Goal: Task Accomplishment & Management: Manage account settings

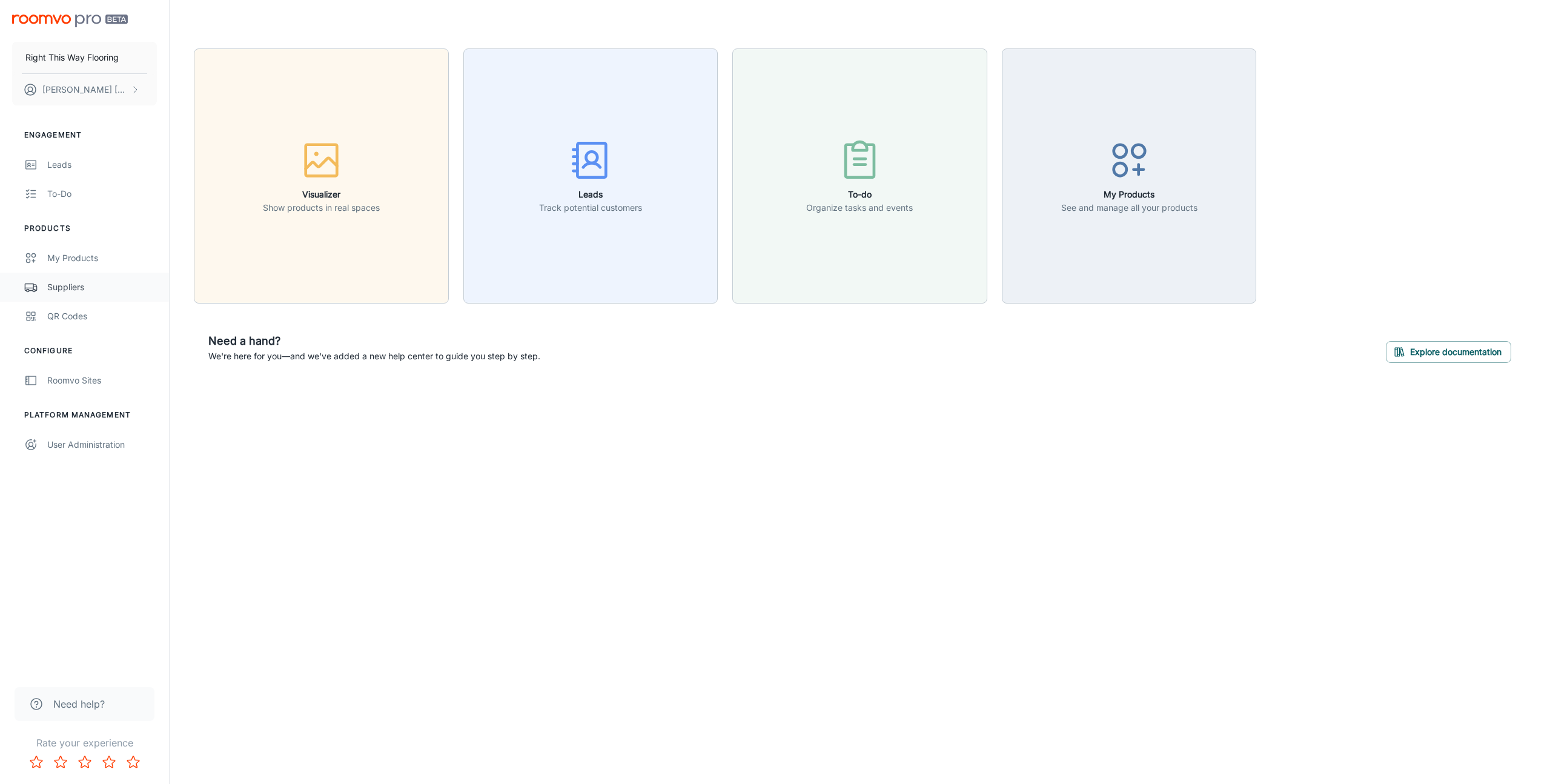
click at [68, 288] on div "Suppliers" at bounding box center [102, 287] width 109 height 13
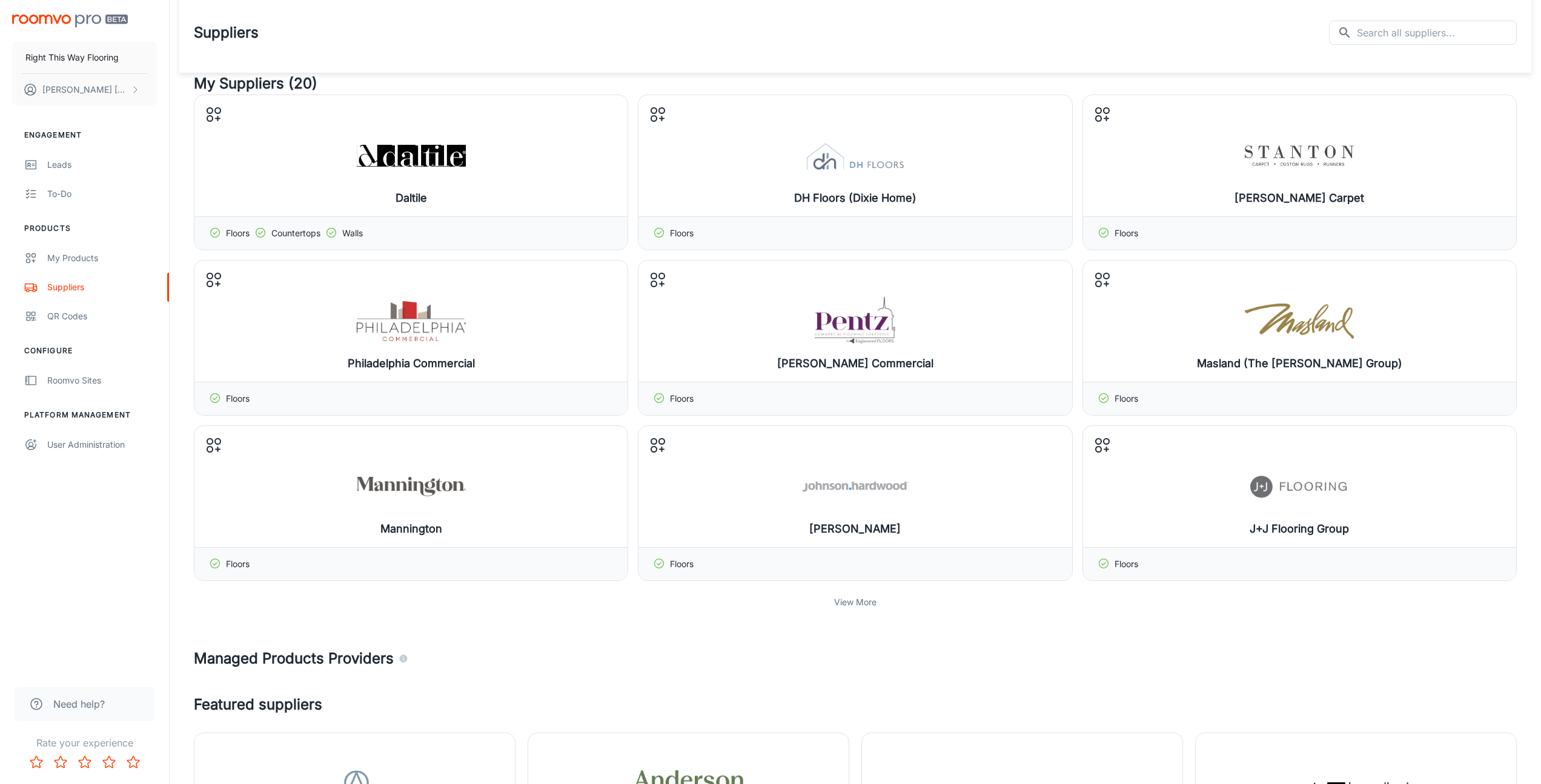
scroll to position [18, 0]
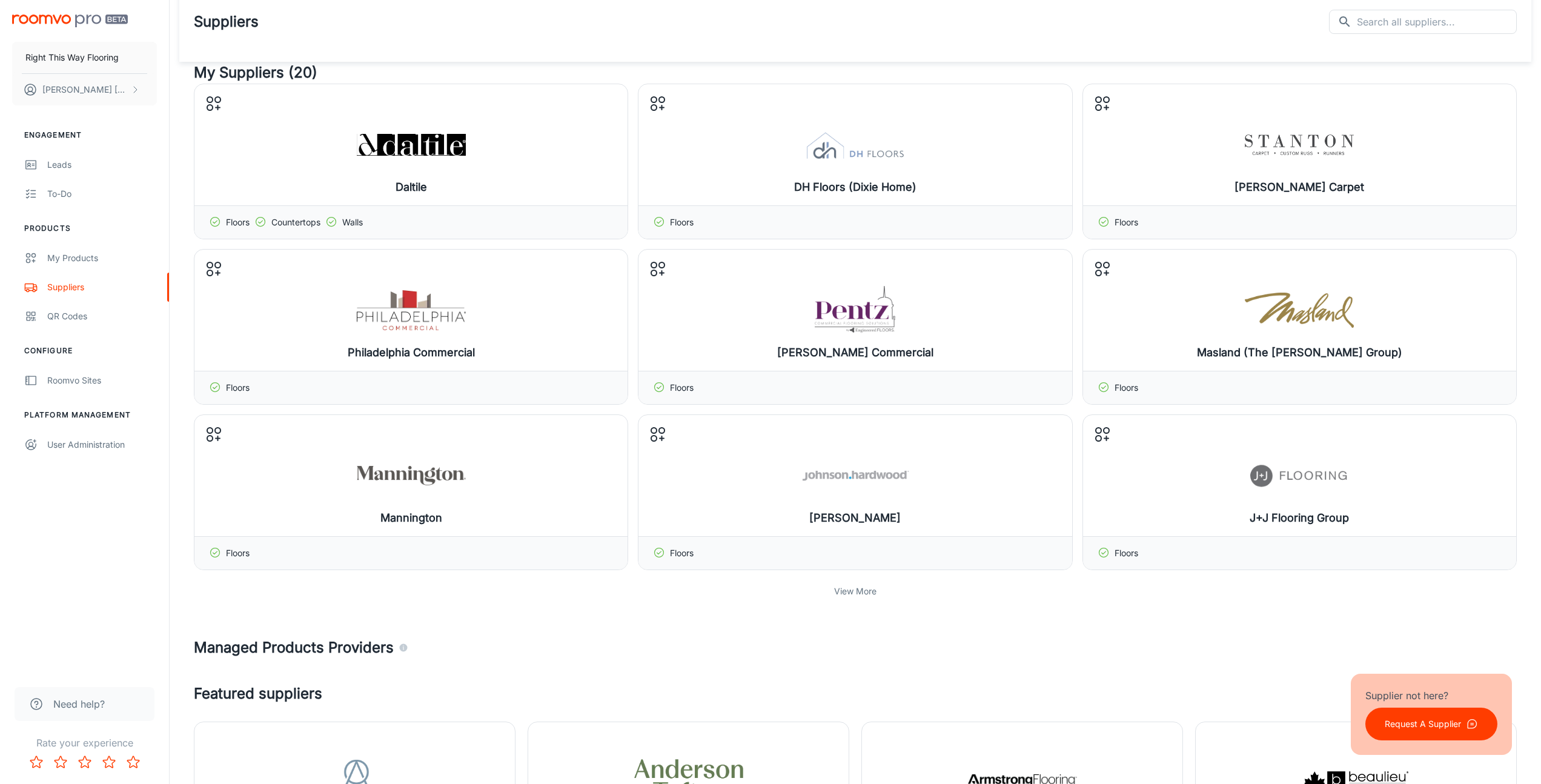
click at [848, 588] on p "View More" at bounding box center [854, 591] width 42 height 13
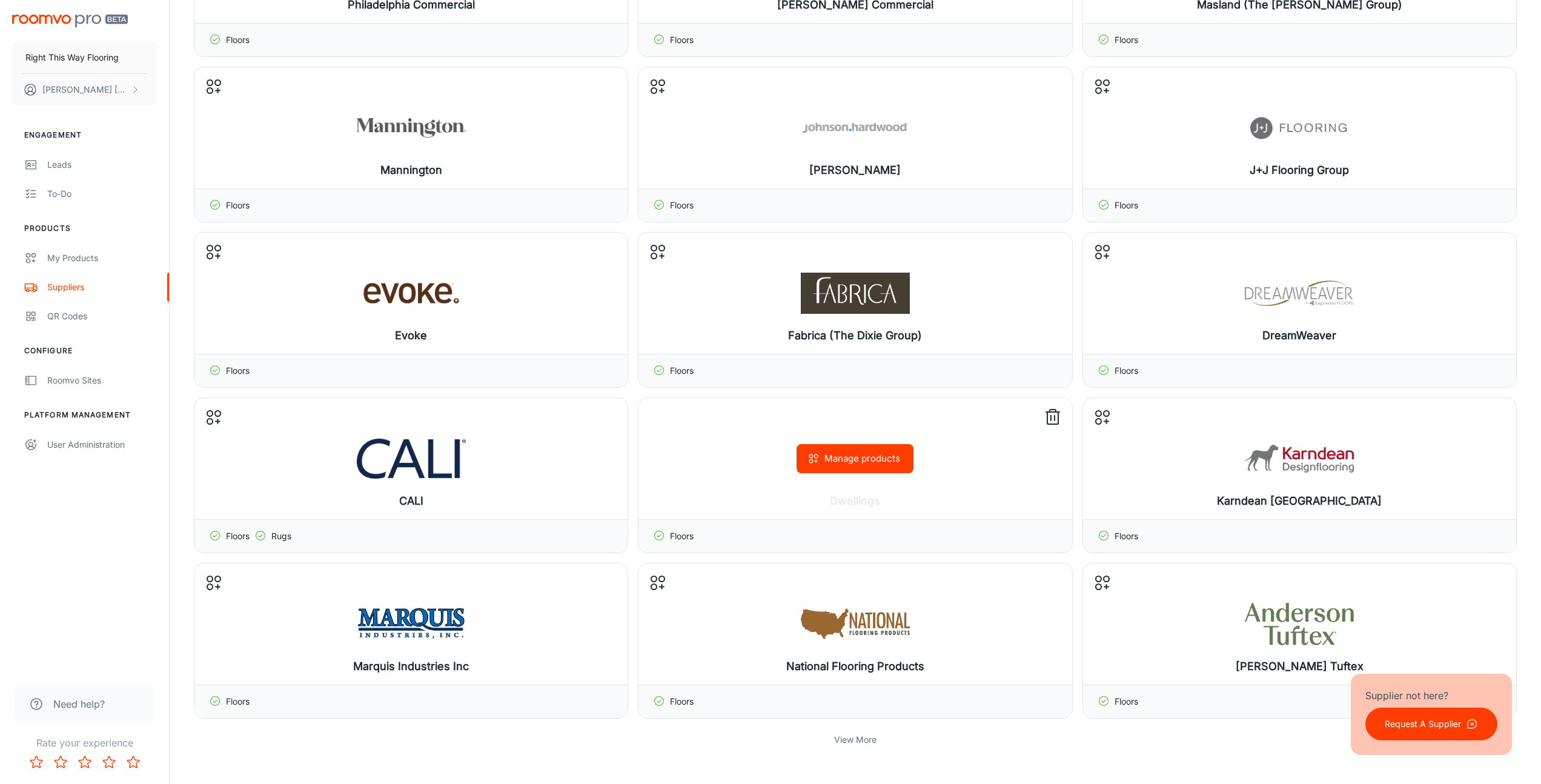
scroll to position [626, 0]
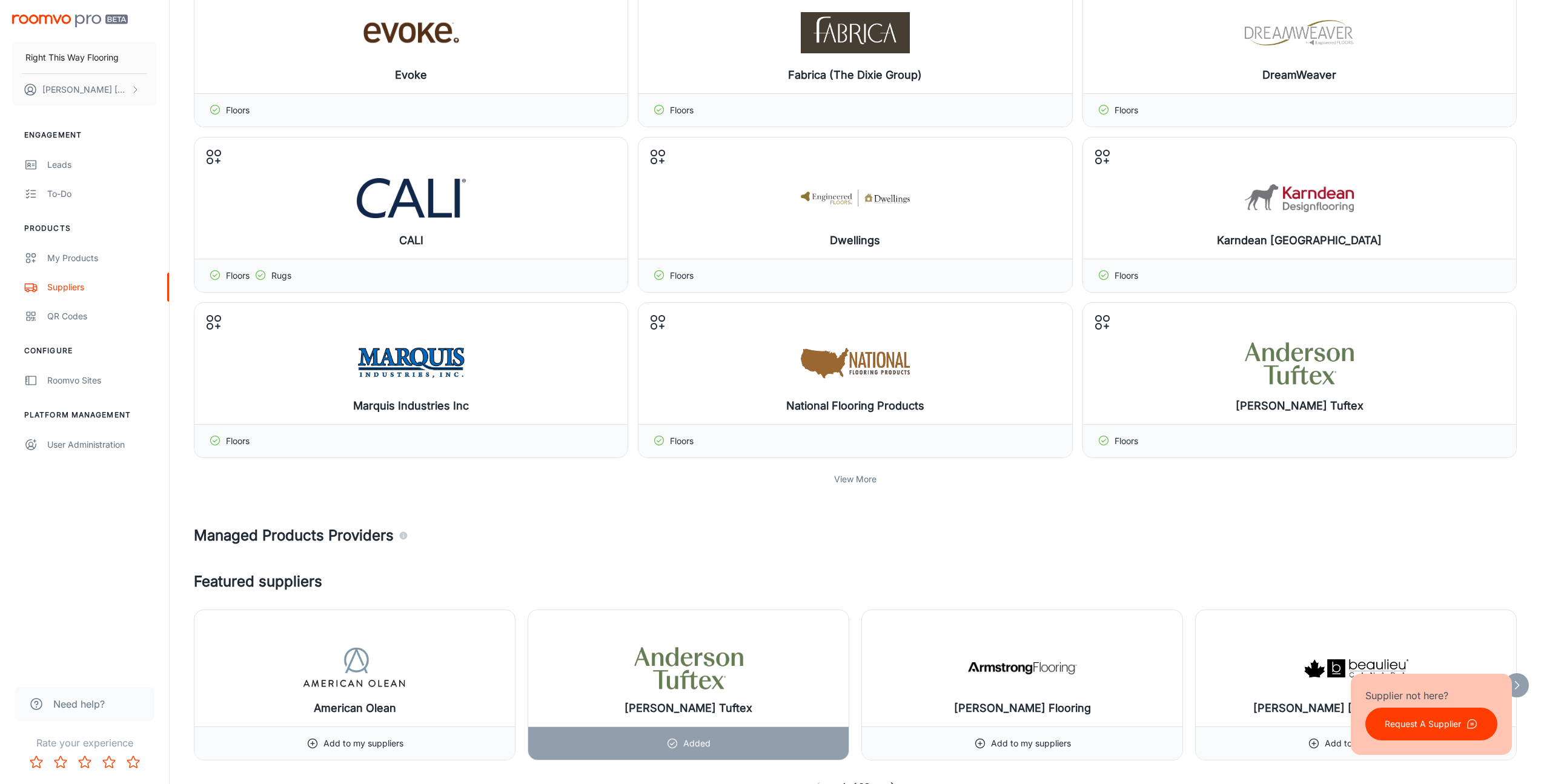
click at [851, 476] on p "View More" at bounding box center [854, 479] width 42 height 13
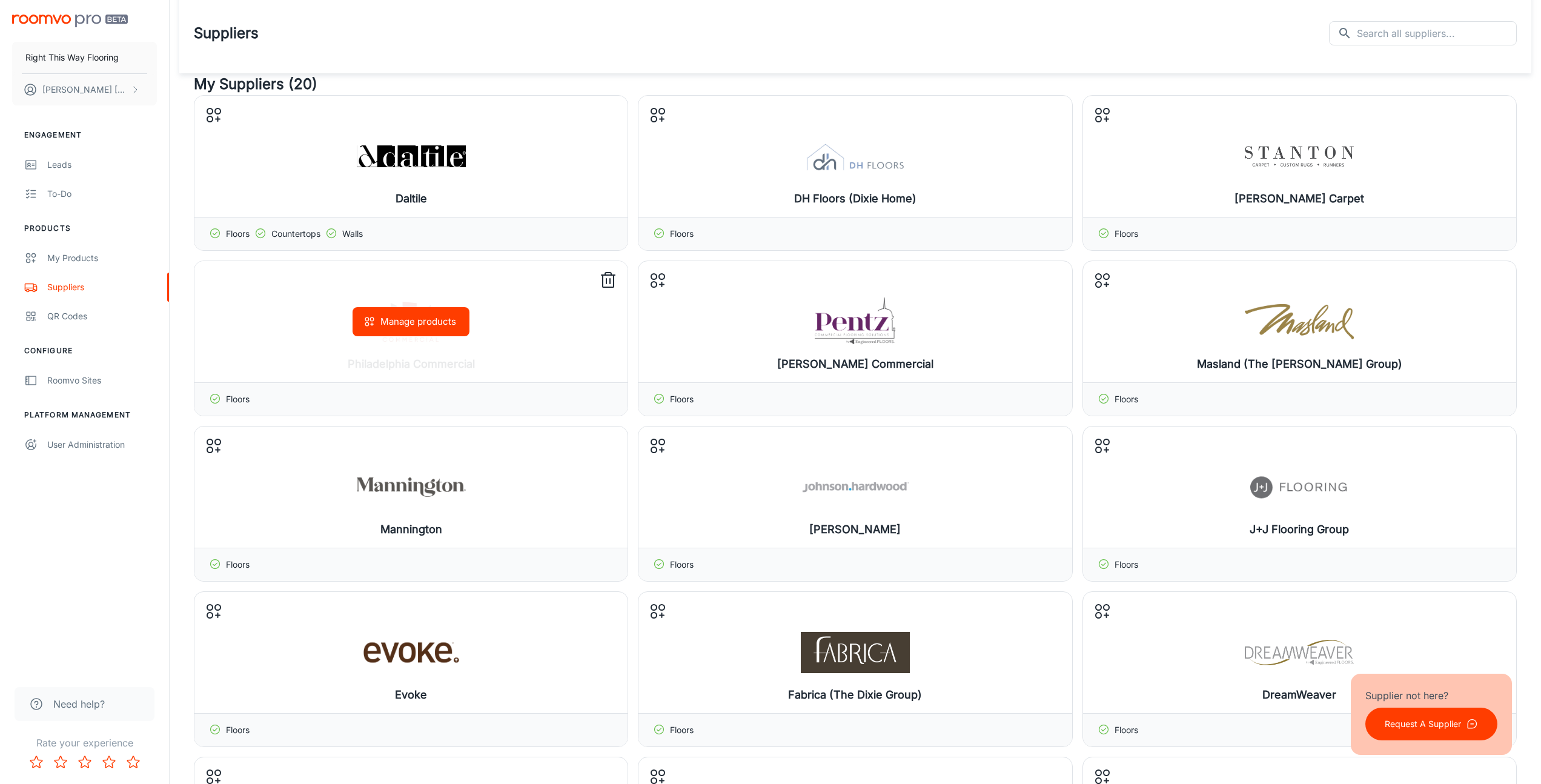
scroll to position [0, 0]
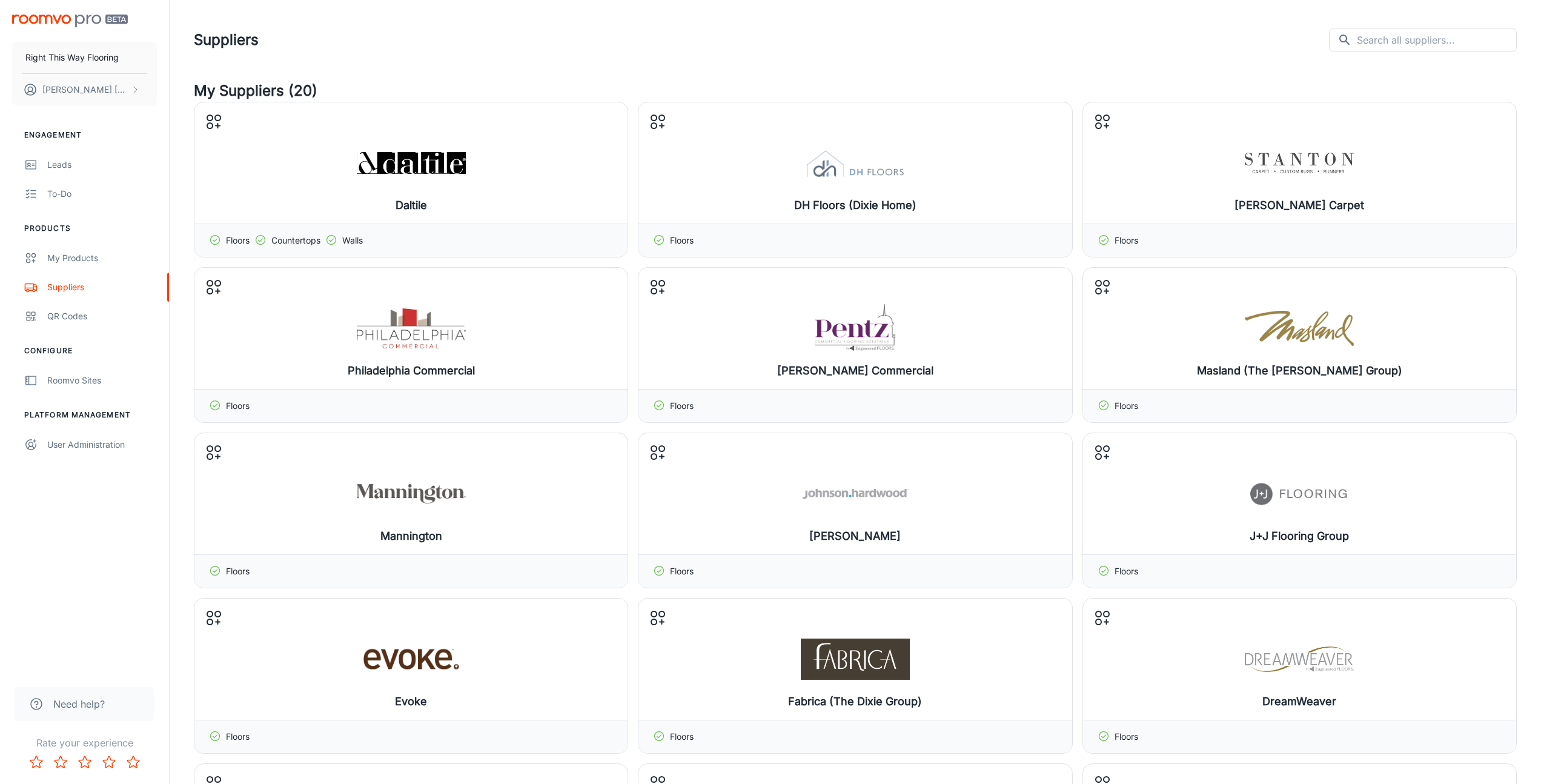
click at [82, 701] on span "Need help?" at bounding box center [79, 704] width 52 height 15
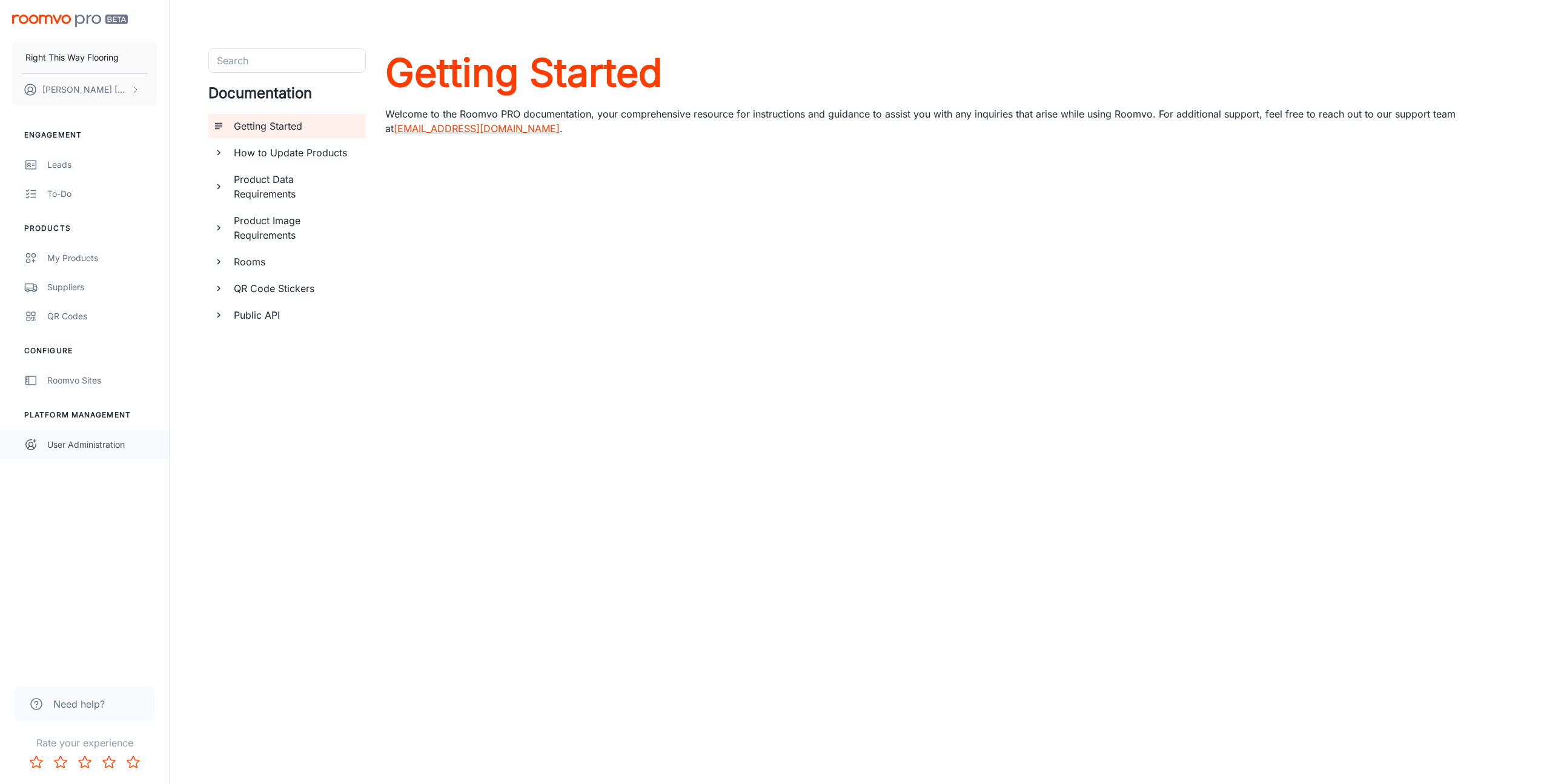
click at [73, 450] on div "User Administration" at bounding box center [102, 445] width 109 height 13
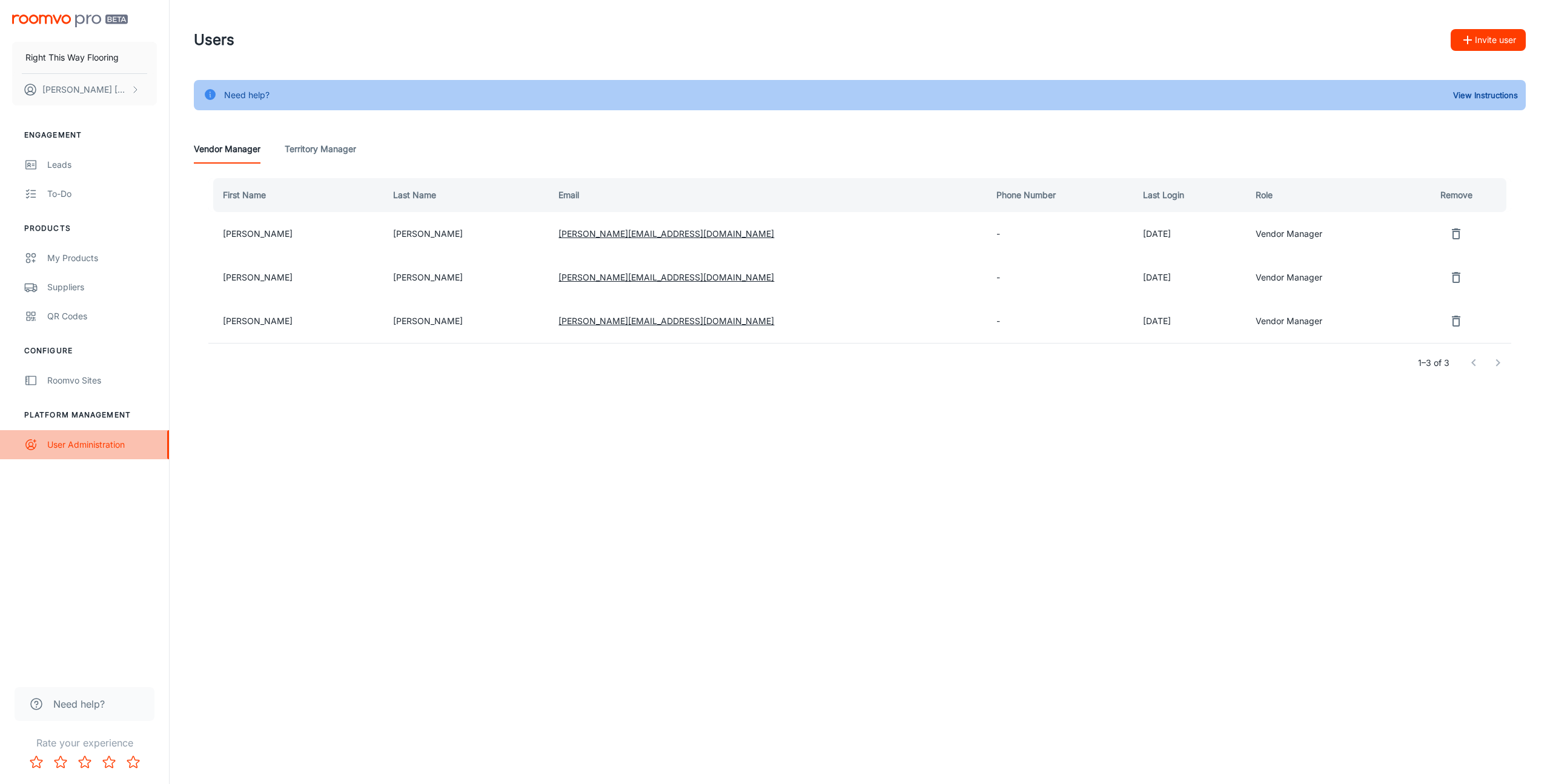
click at [81, 450] on div "User Administration" at bounding box center [102, 445] width 109 height 13
click at [49, 99] on button "[PERSON_NAME]" at bounding box center [84, 89] width 145 height 32
click at [190, 88] on li "User Profile" at bounding box center [189, 89] width 65 height 21
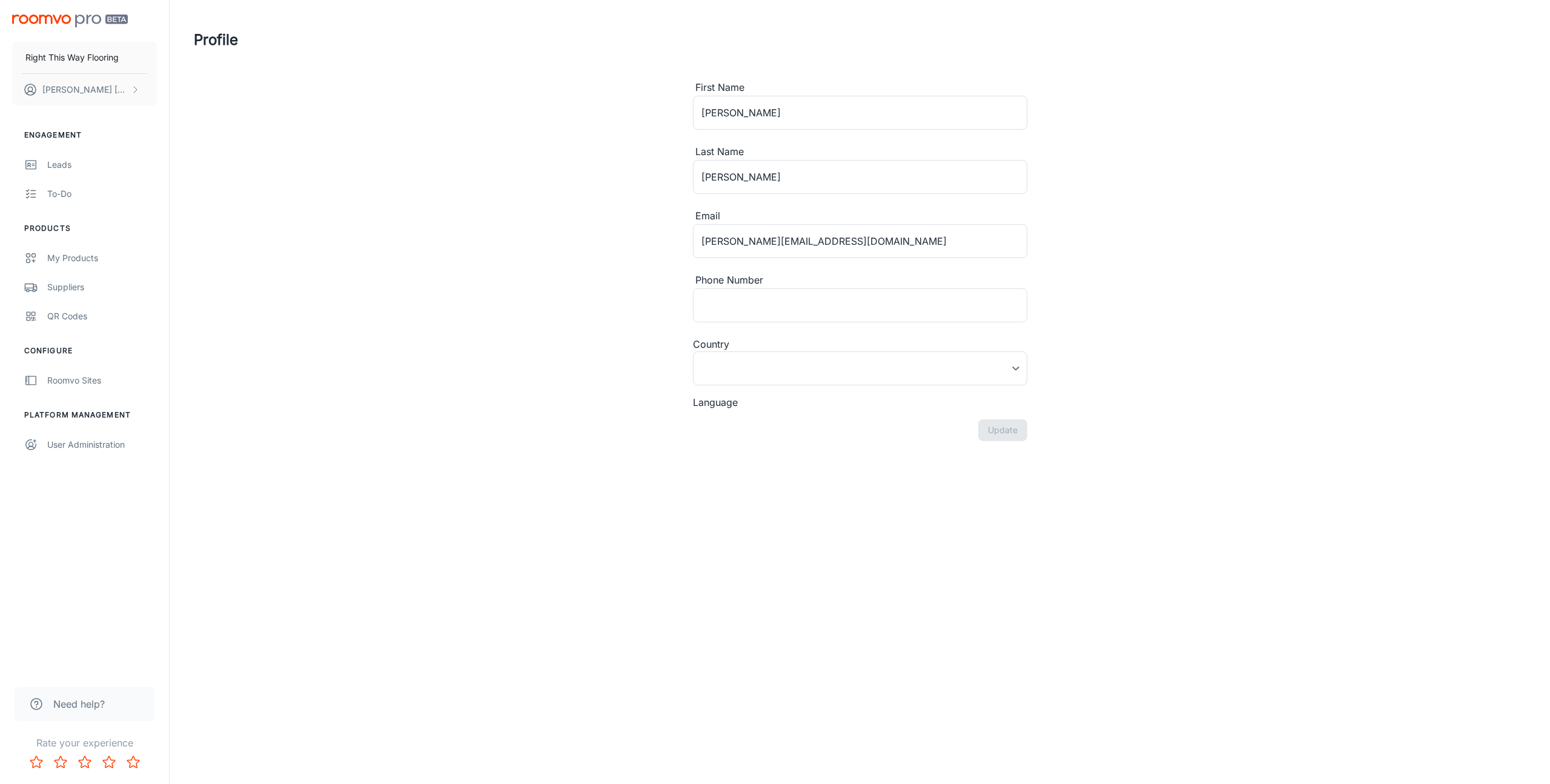
type input "[GEOGRAPHIC_DATA]"
click at [69, 21] on img "scrollable content" at bounding box center [70, 21] width 115 height 13
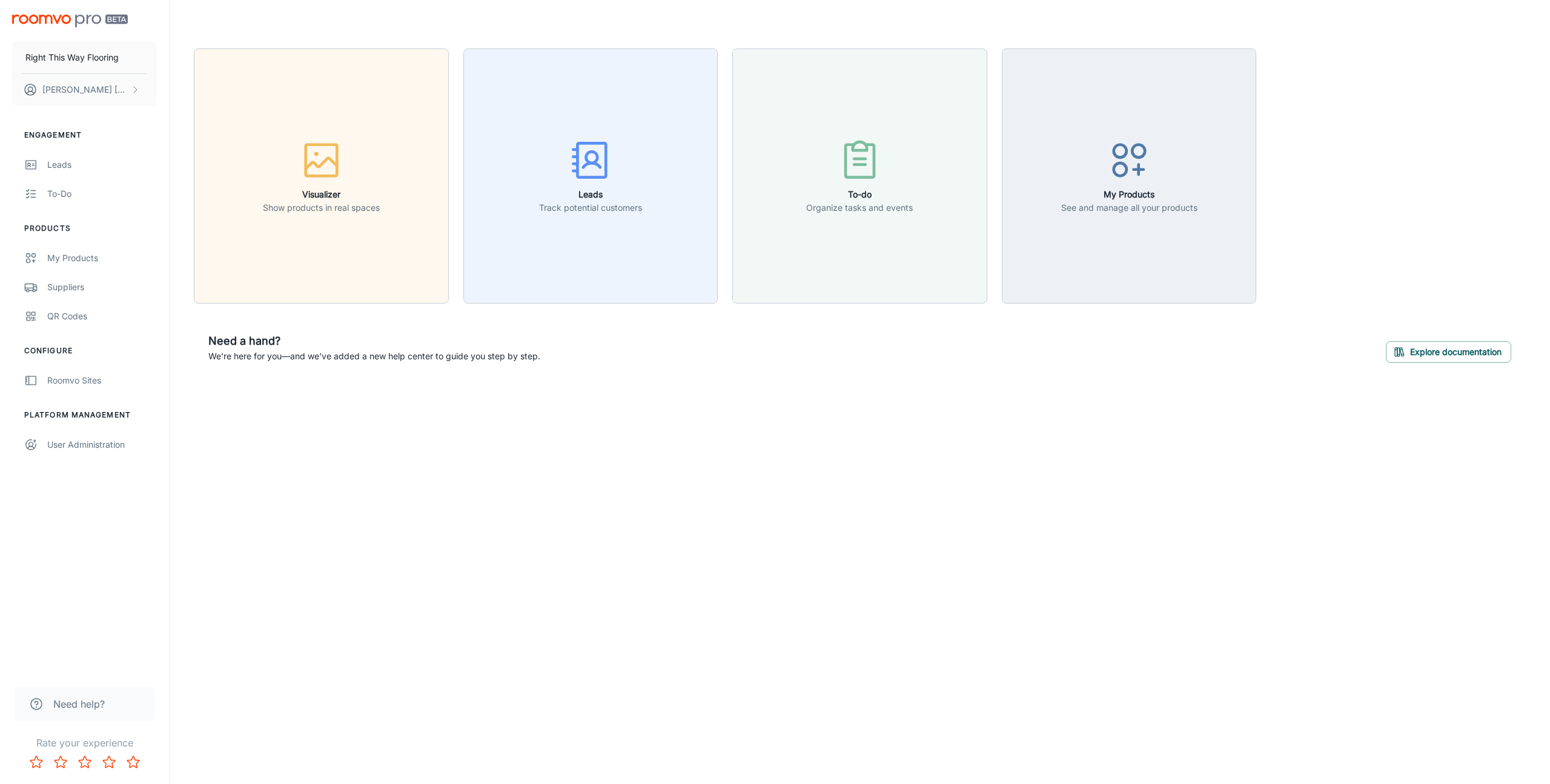
click at [90, 711] on div "Need help?" at bounding box center [84, 704] width 140 height 34
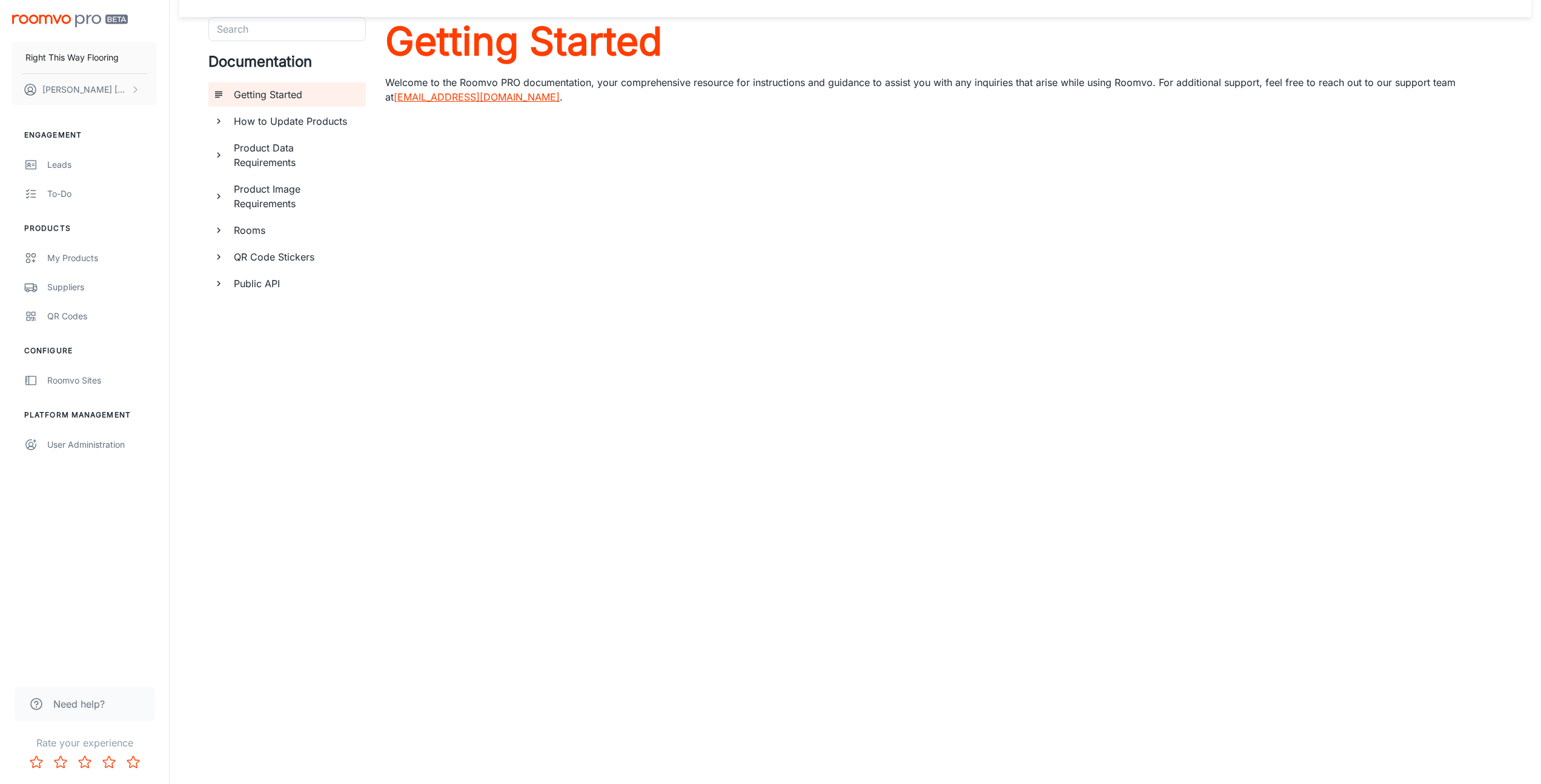
scroll to position [33, 0]
click at [69, 279] on link "Suppliers" at bounding box center [84, 286] width 169 height 29
